Goal: Transaction & Acquisition: Obtain resource

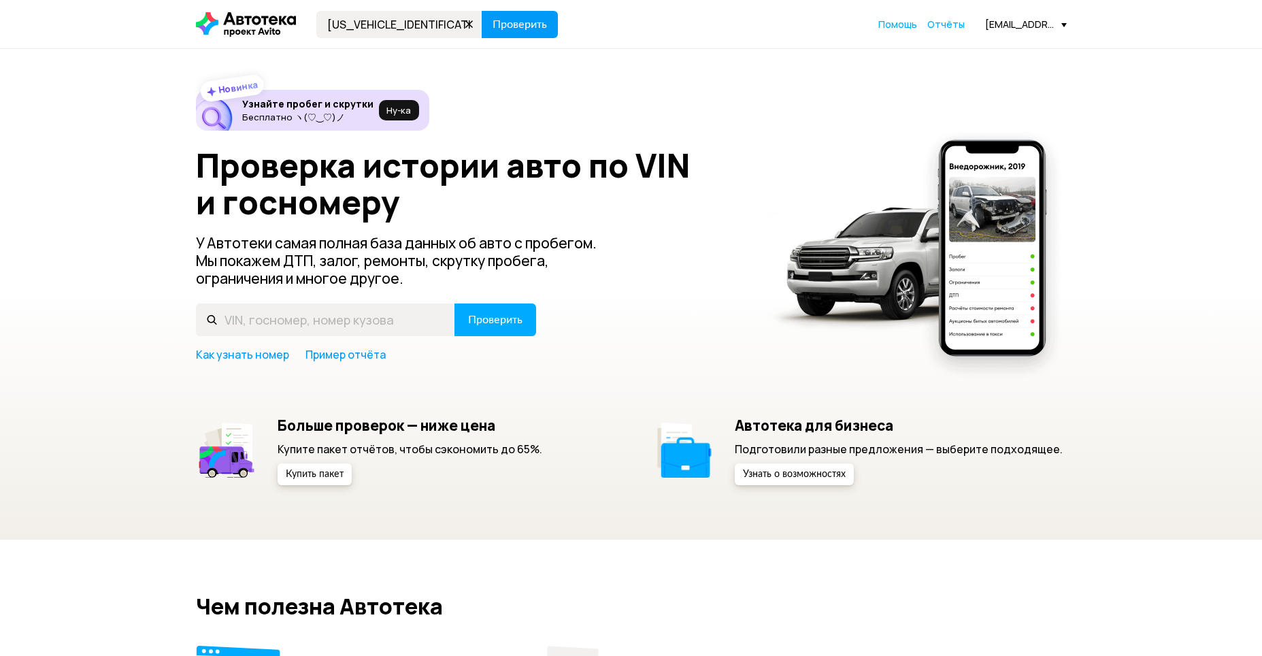
type input "[US_VEHICLE_IDENTIFICATION_NUMBER]"
click at [524, 24] on span "Проверить" at bounding box center [520, 24] width 54 height 11
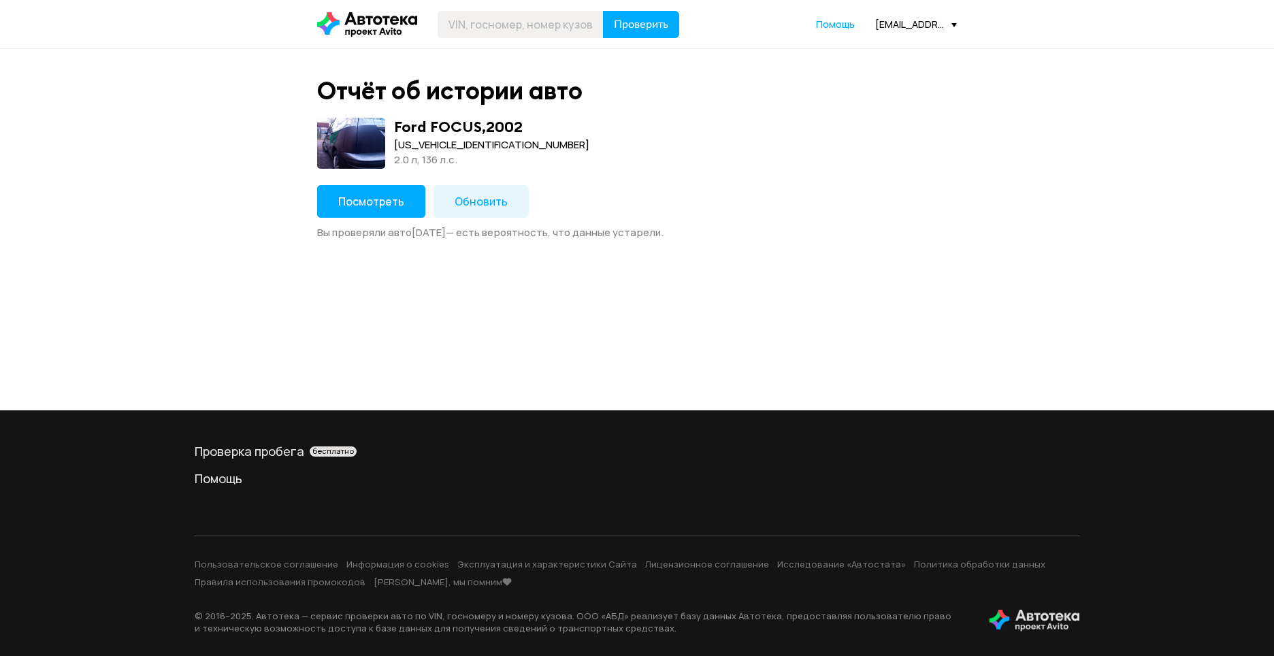
click at [492, 201] on span "Обновить" at bounding box center [480, 201] width 53 height 15
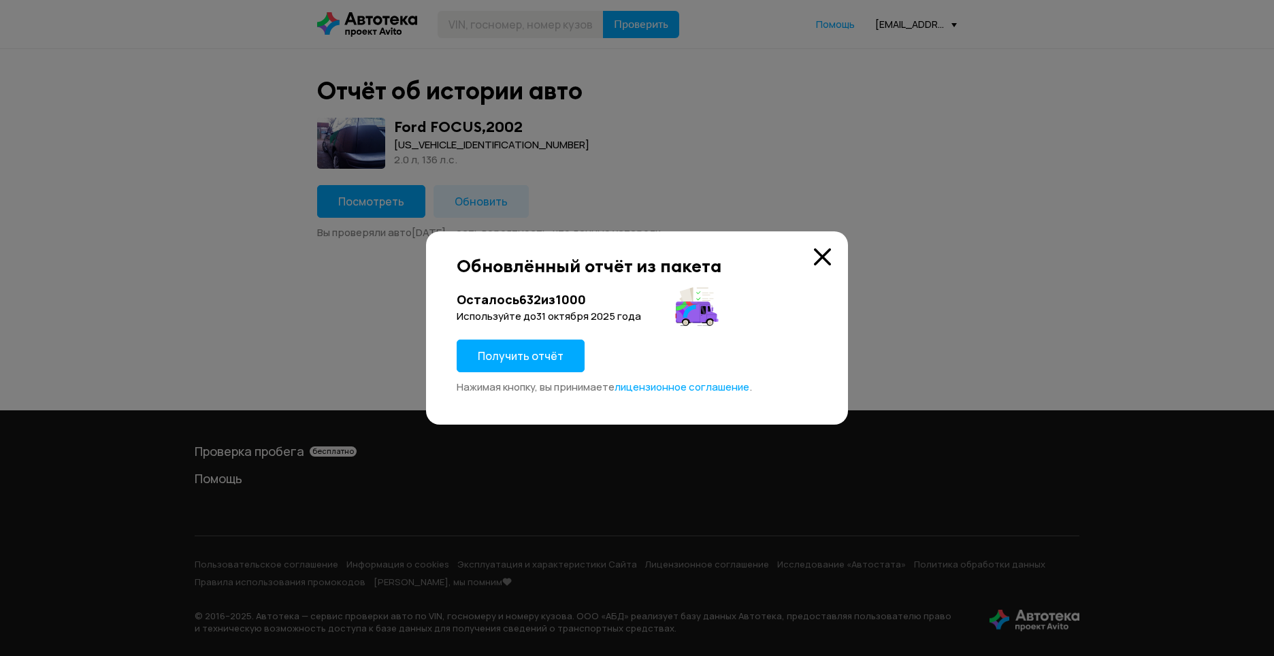
click at [511, 356] on span "Получить отчёт" at bounding box center [521, 355] width 86 height 15
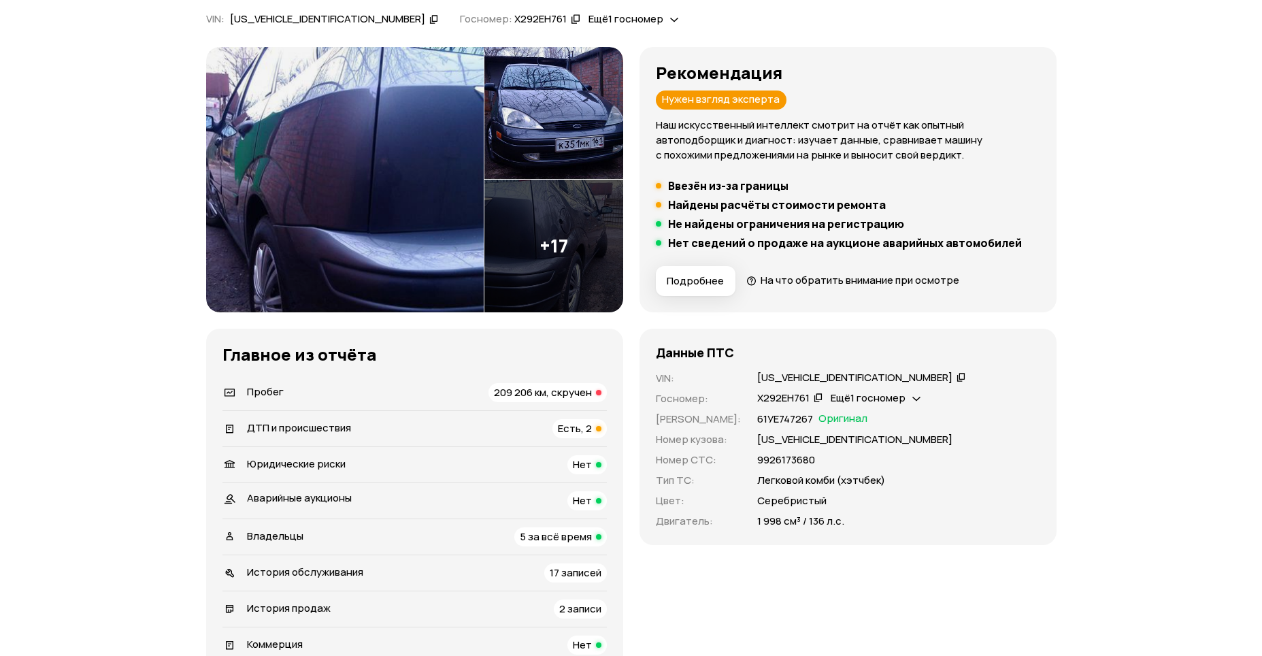
scroll to position [204, 0]
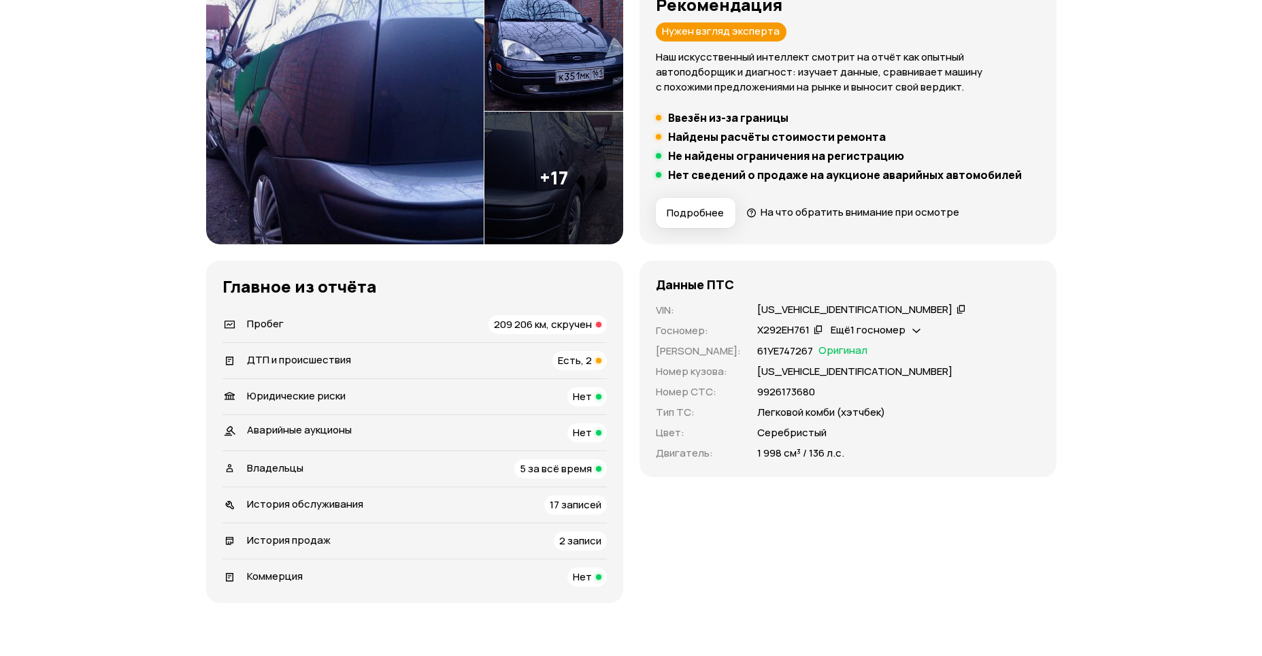
click at [484, 360] on div "ДТП и происшествия Есть, 2" at bounding box center [414, 360] width 384 height 19
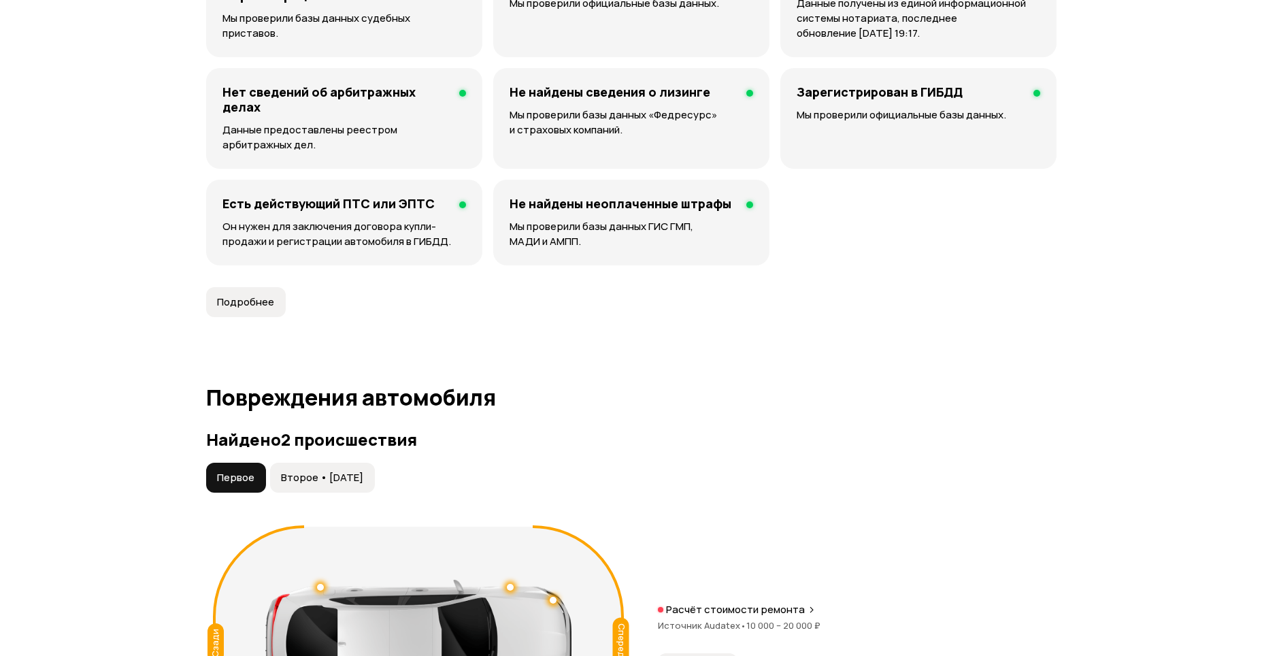
scroll to position [1410, 0]
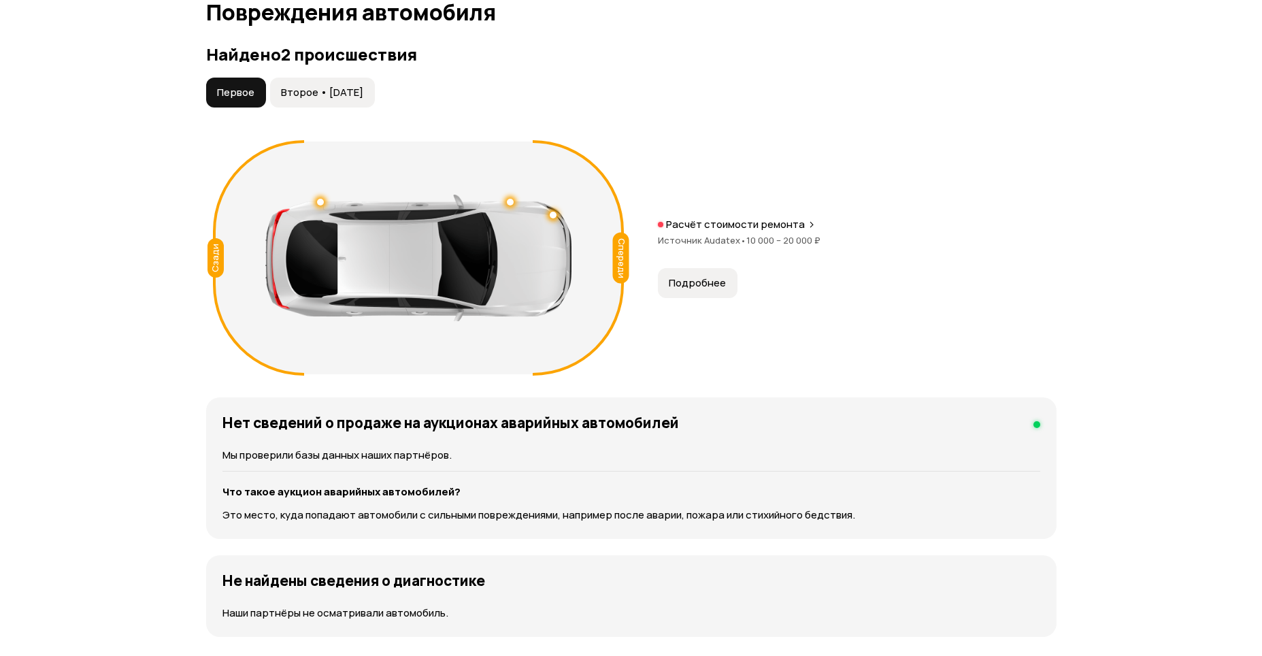
click at [358, 97] on span "Второе • [DATE]" at bounding box center [322, 93] width 82 height 14
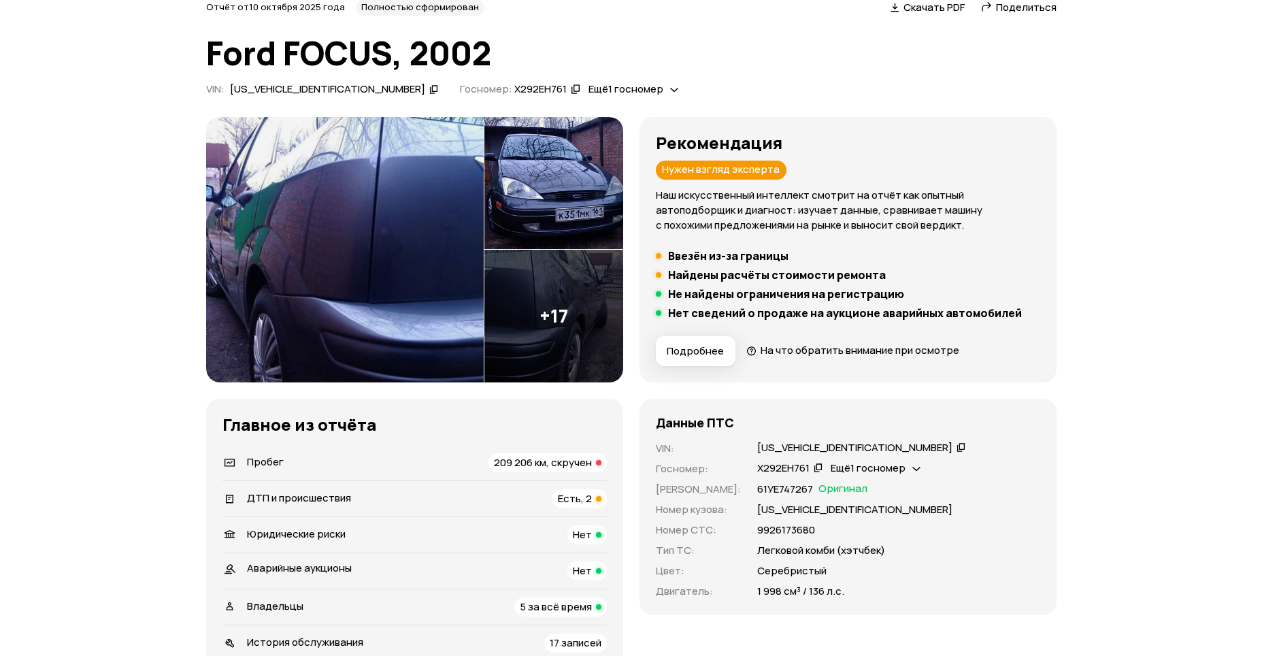
scroll to position [0, 0]
